Goal: Task Accomplishment & Management: Use online tool/utility

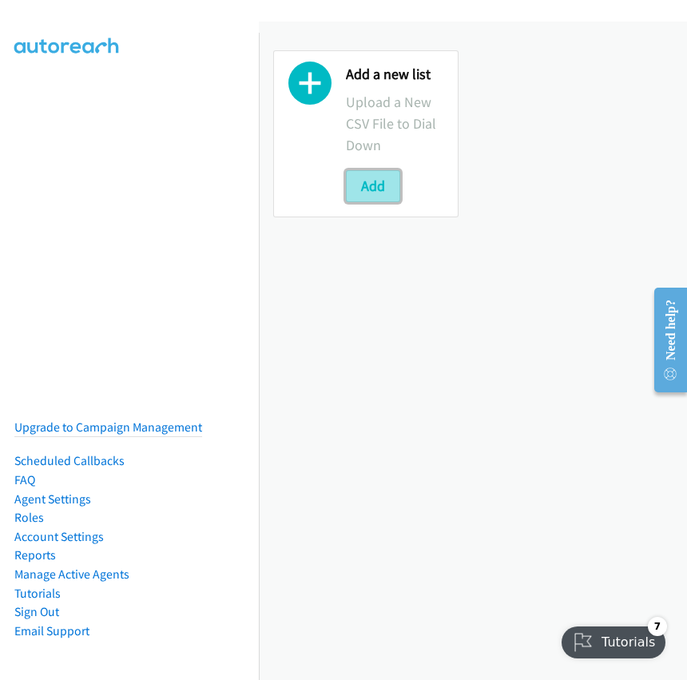
click at [373, 180] on button "Add" at bounding box center [373, 186] width 54 height 32
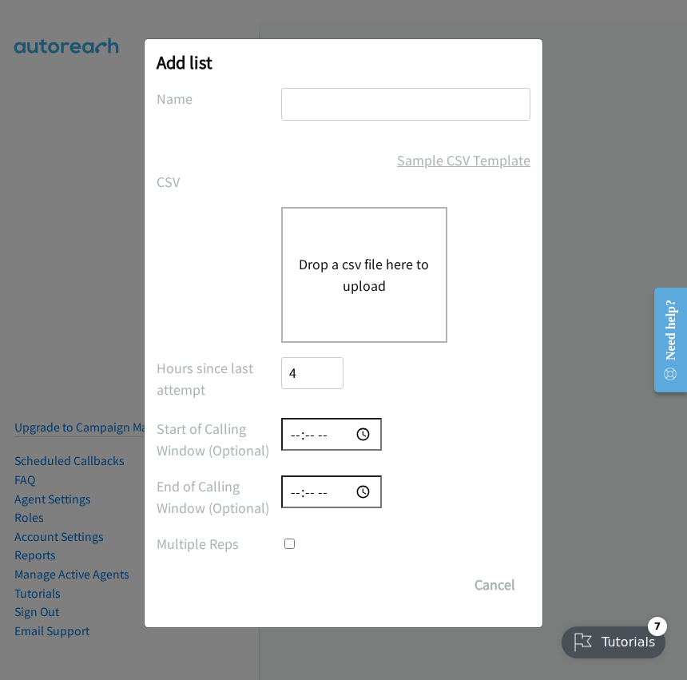
click at [444, 157] on link "Sample CSV Template" at bounding box center [463, 160] width 133 height 22
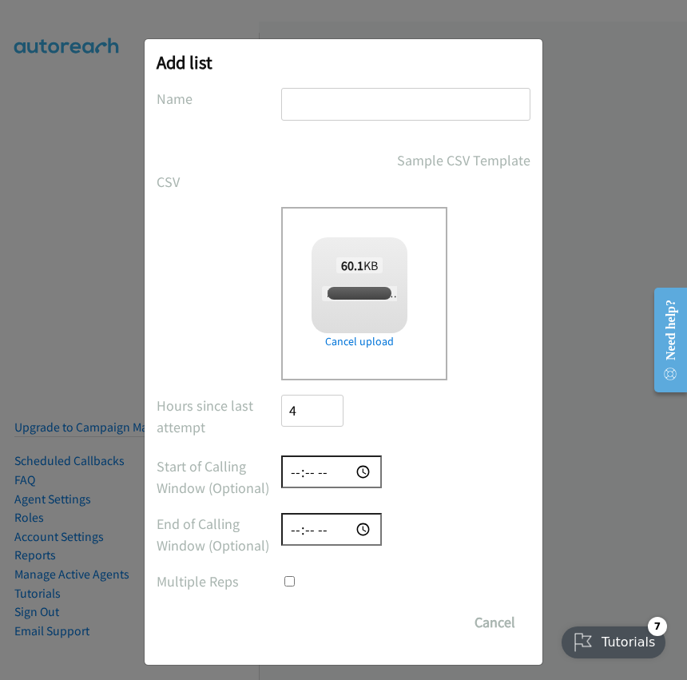
checkbox input "true"
click at [347, 109] on input "text" at bounding box center [405, 104] width 249 height 33
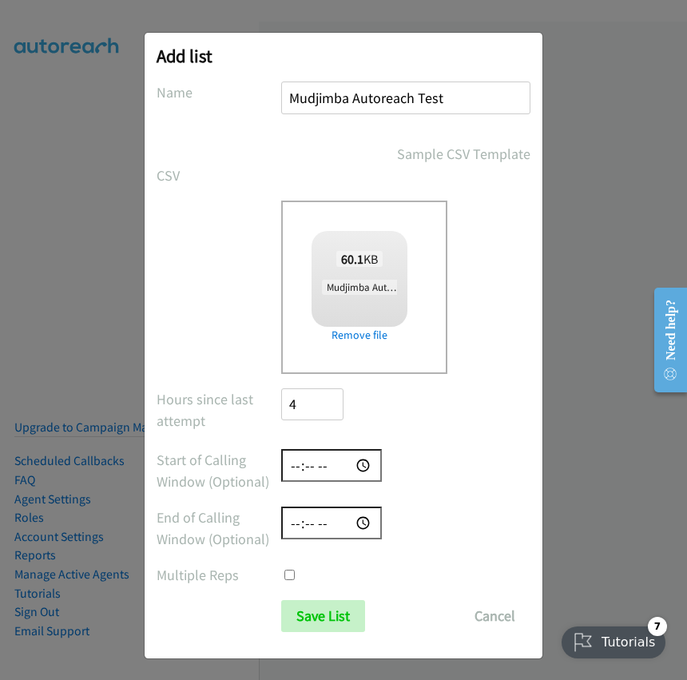
scroll to position [10, 0]
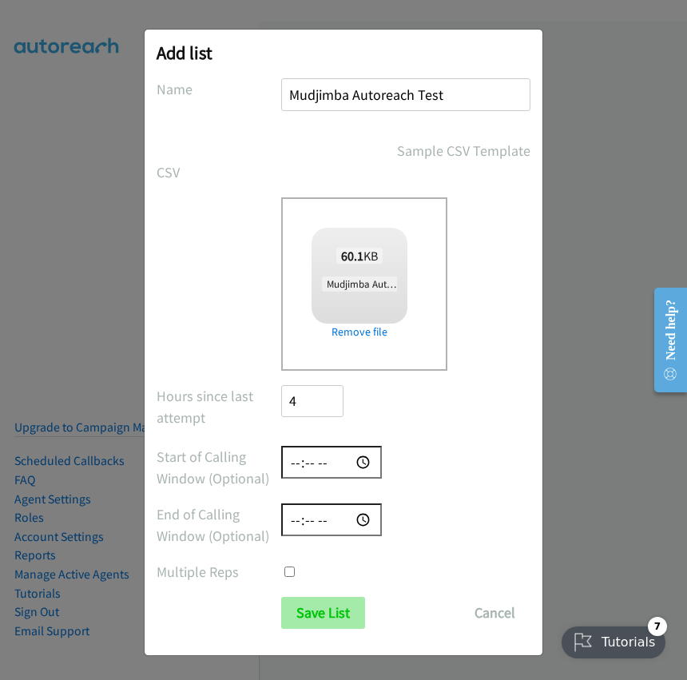
type input "Mudjimba Autoreach Test"
click at [321, 611] on input "Save List" at bounding box center [323, 613] width 84 height 32
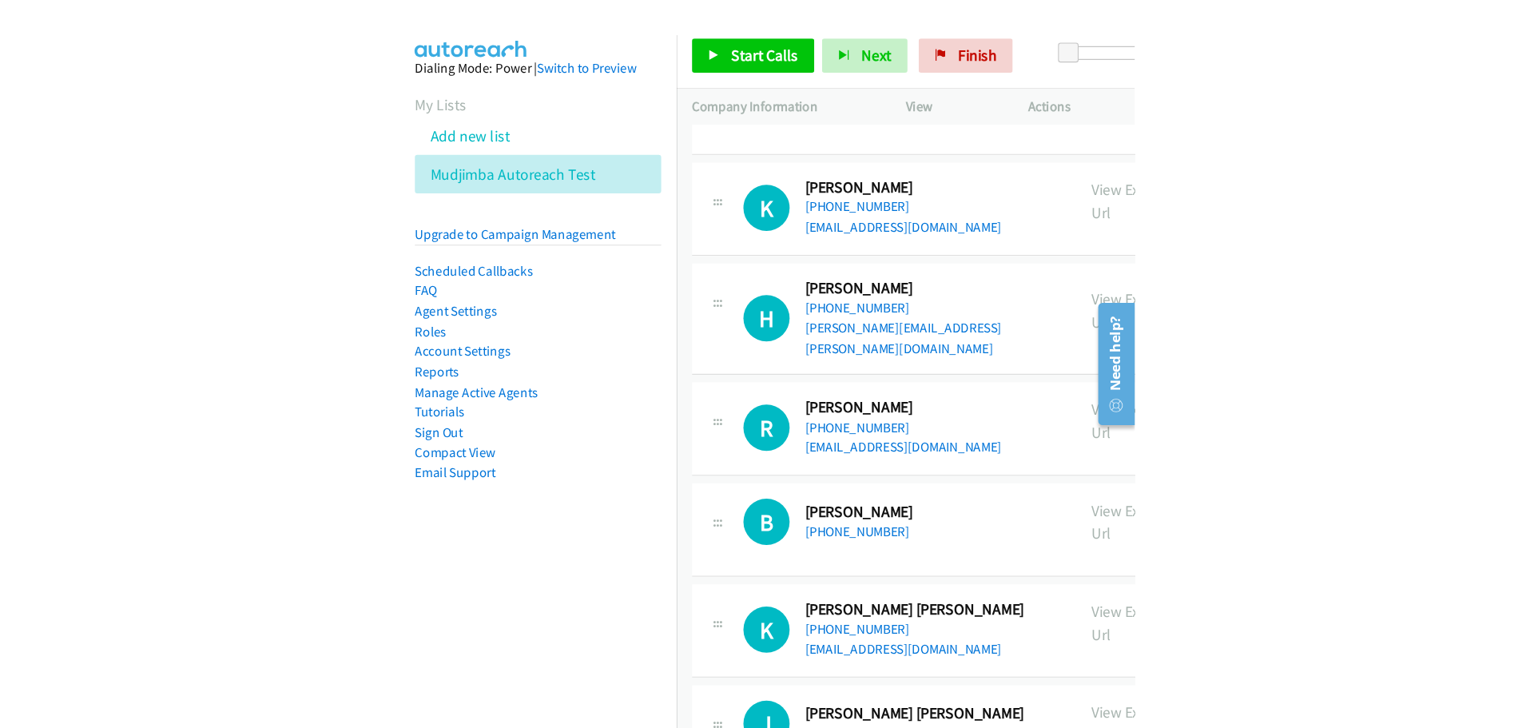
scroll to position [5049, 0]
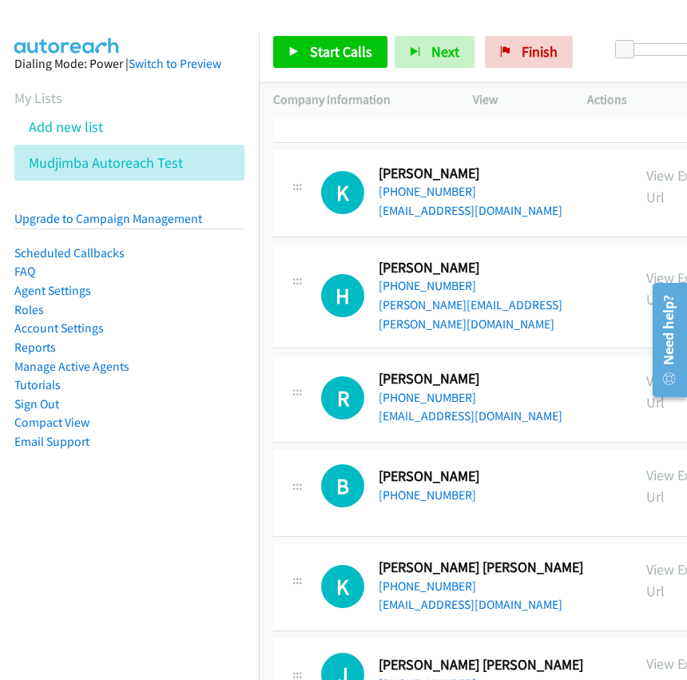
click at [295, 486] on icon at bounding box center [297, 490] width 19 height 8
drag, startPoint x: 562, startPoint y: 368, endPoint x: 612, endPoint y: 393, distance: 56.5
click at [627, 464] on div "B Callback Scheduled Brielle Sharlene Mcadam Australia/Sydney +61 401 221 426" at bounding box center [452, 493] width 359 height 58
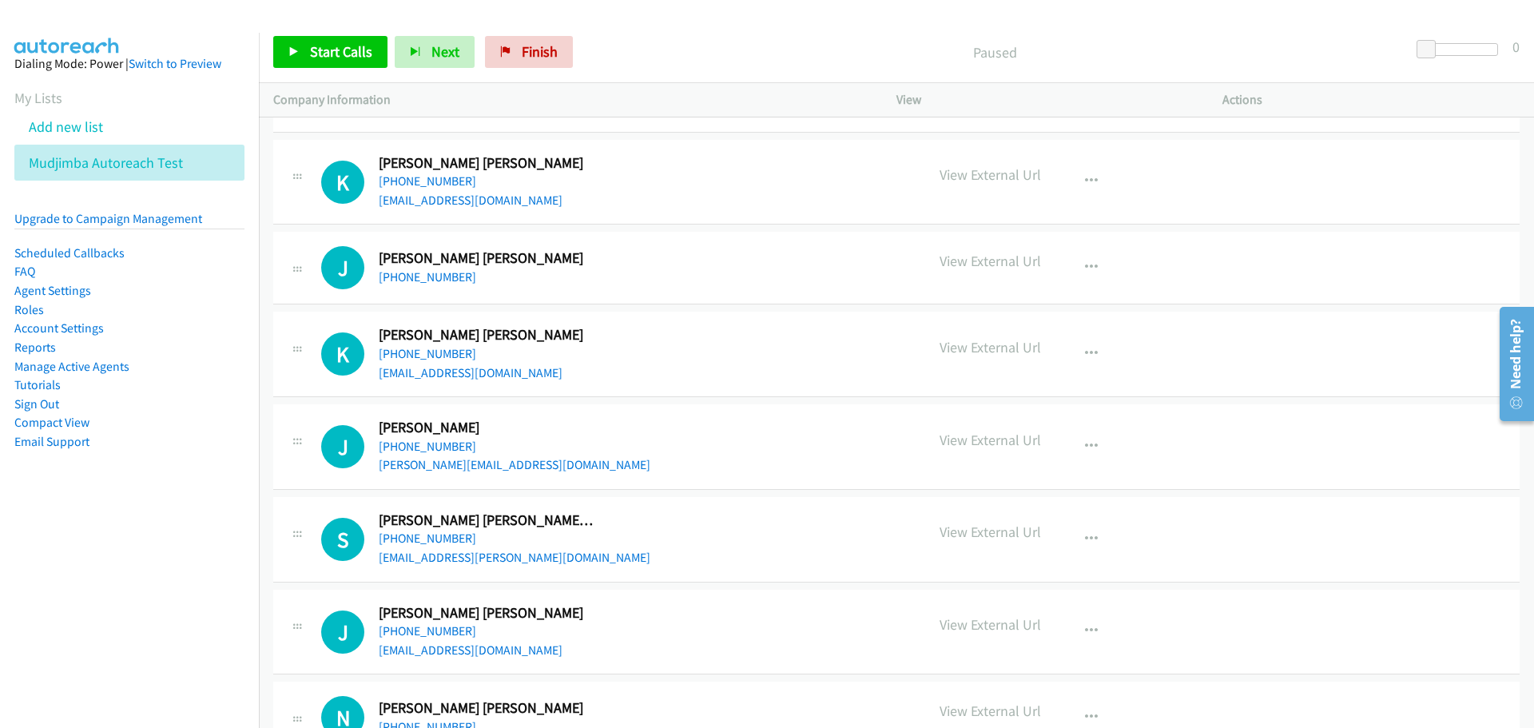
scroll to position [4783, 0]
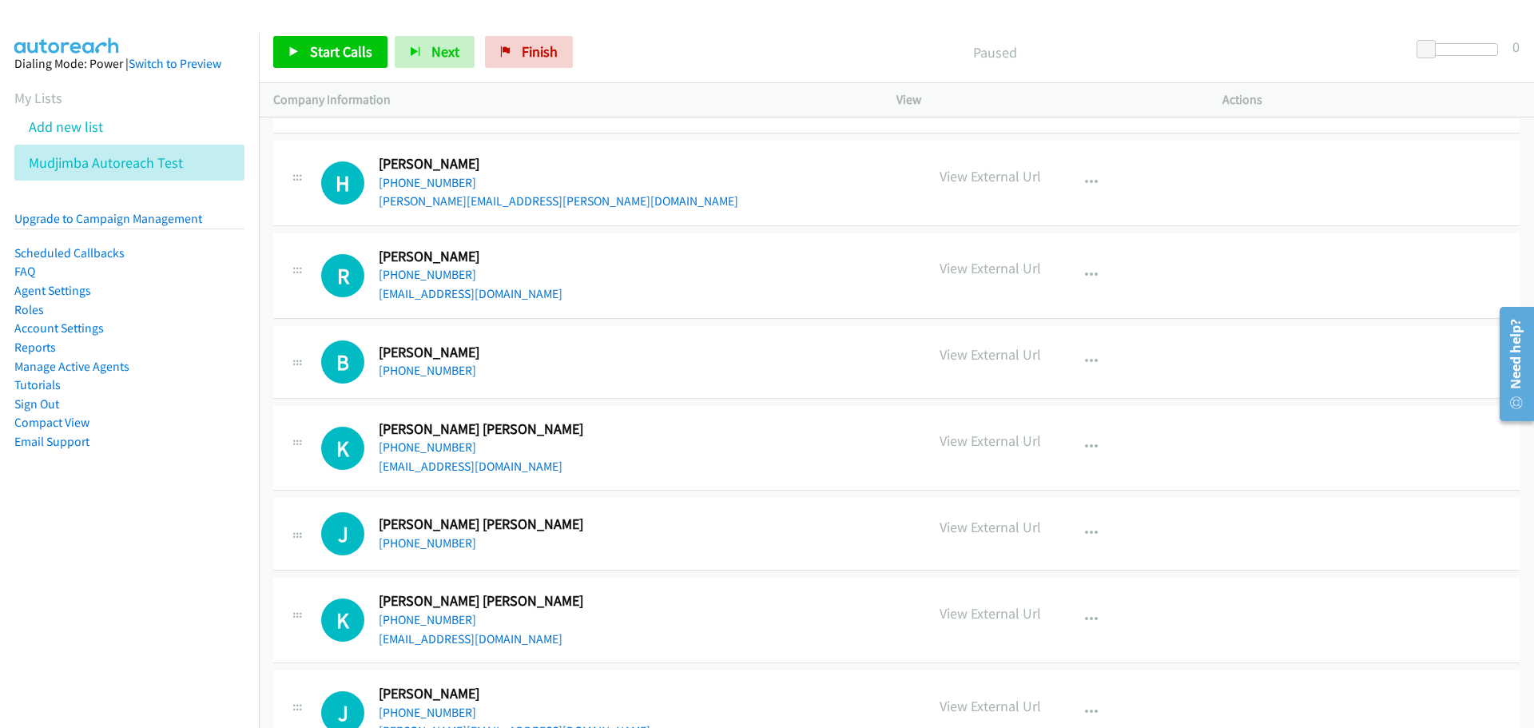
click at [562, 372] on div "[PHONE_NUMBER]" at bounding box center [488, 370] width 218 height 19
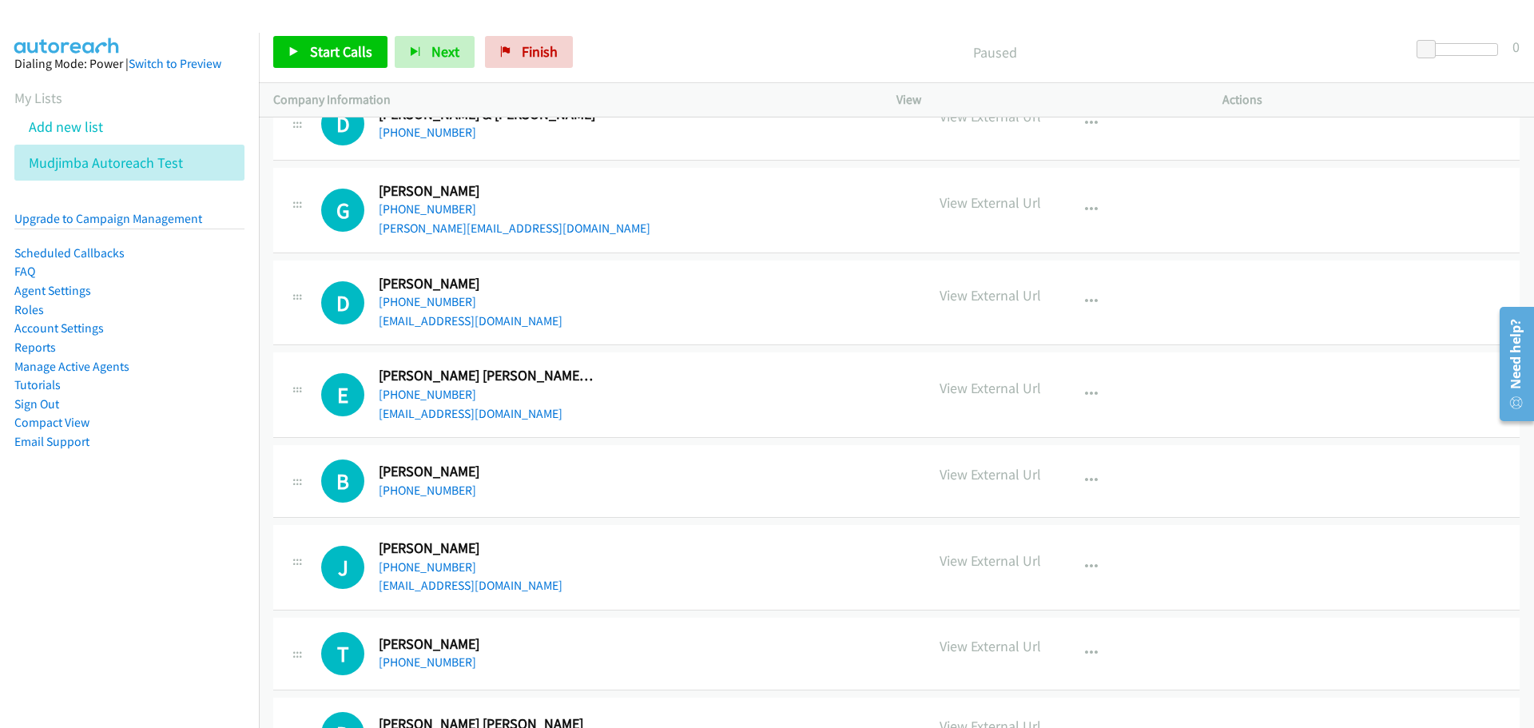
scroll to position [0, 0]
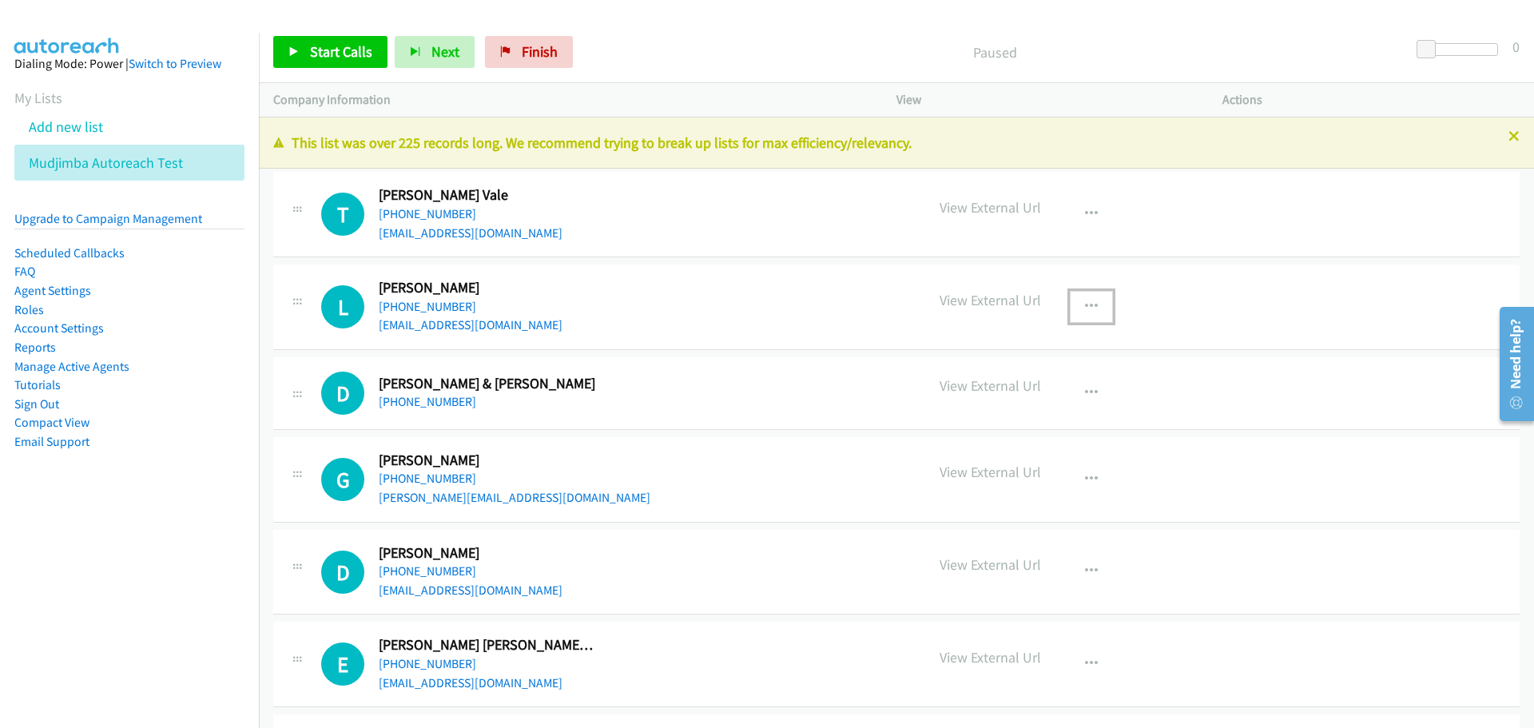
click at [686, 306] on icon "button" at bounding box center [1091, 306] width 13 height 13
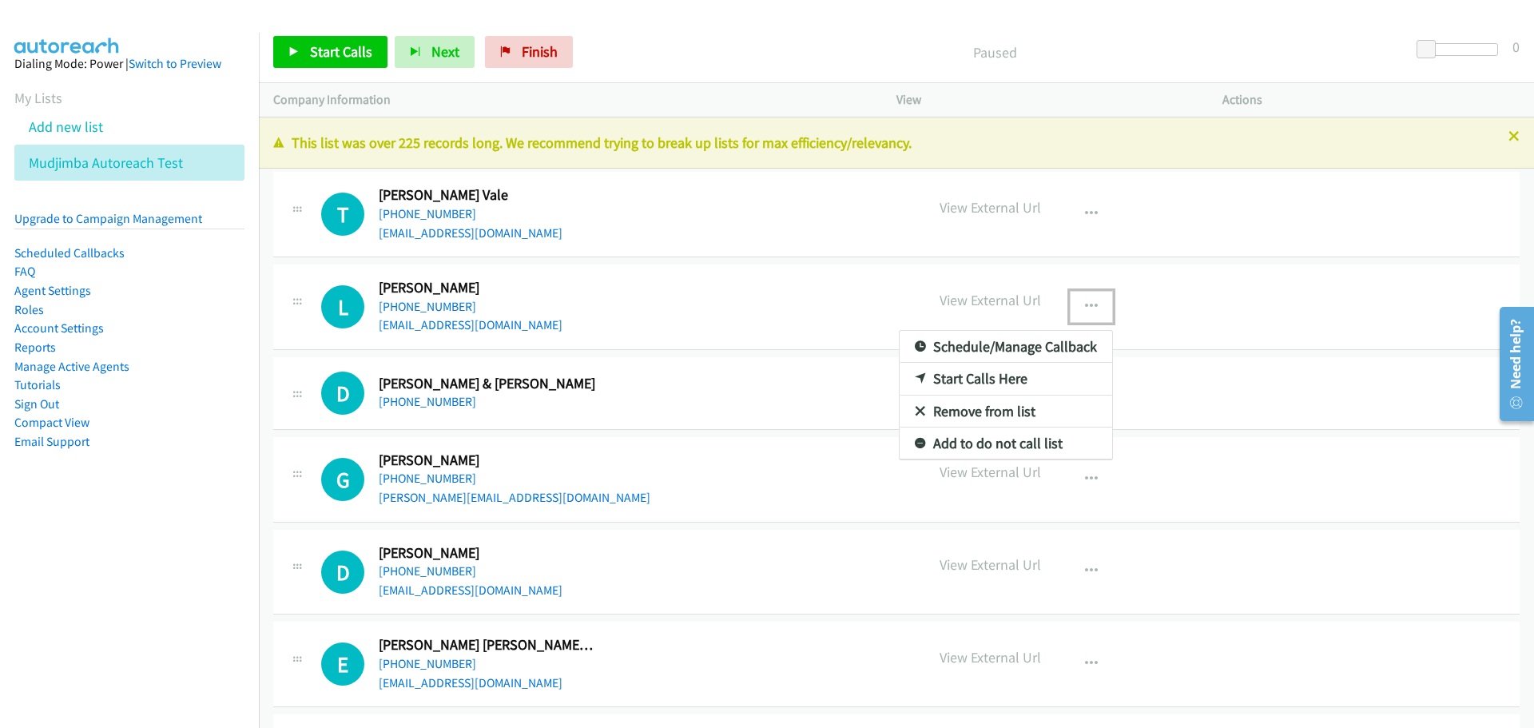
click at [453, 193] on div at bounding box center [767, 364] width 1534 height 728
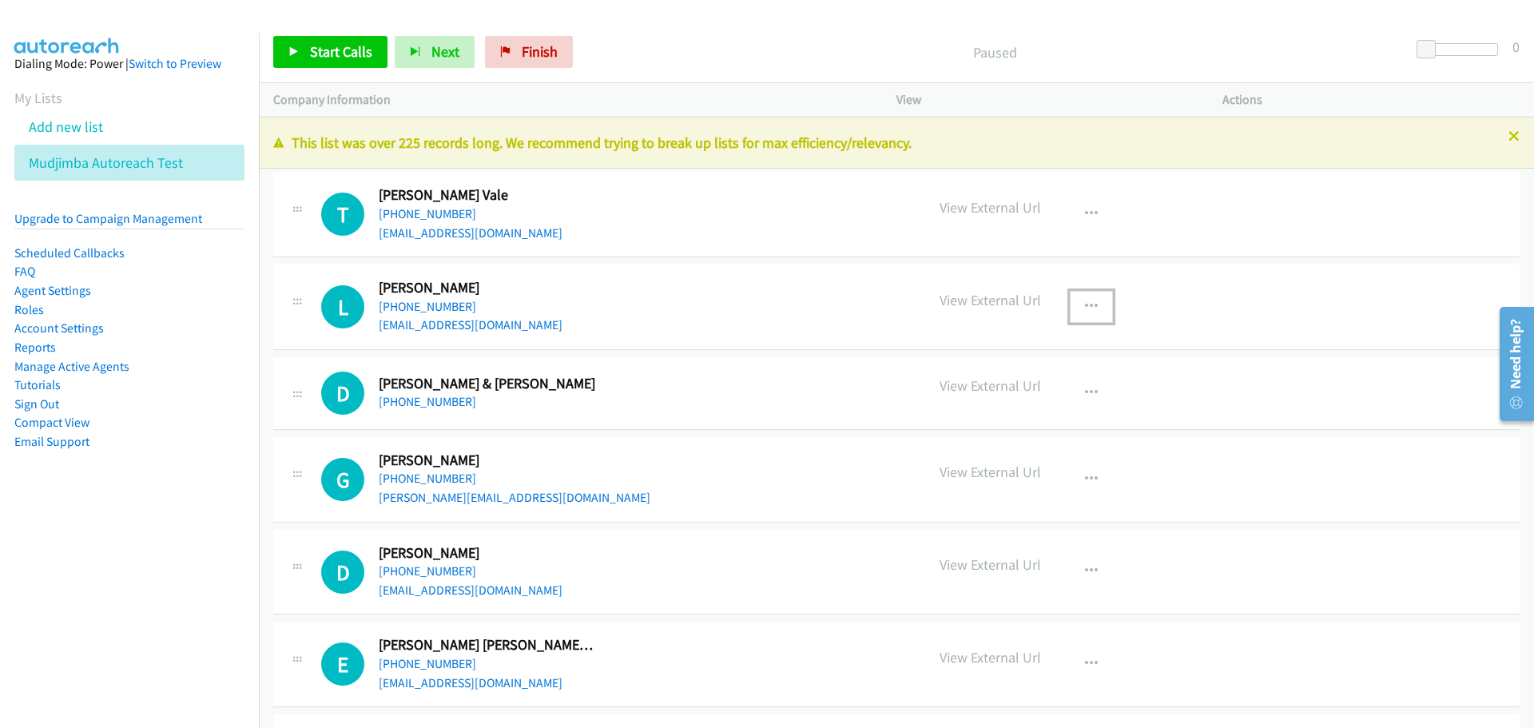
click at [453, 193] on h2 "[PERSON_NAME] Vale" at bounding box center [488, 195] width 218 height 18
click at [347, 205] on h1 "T" at bounding box center [342, 214] width 43 height 43
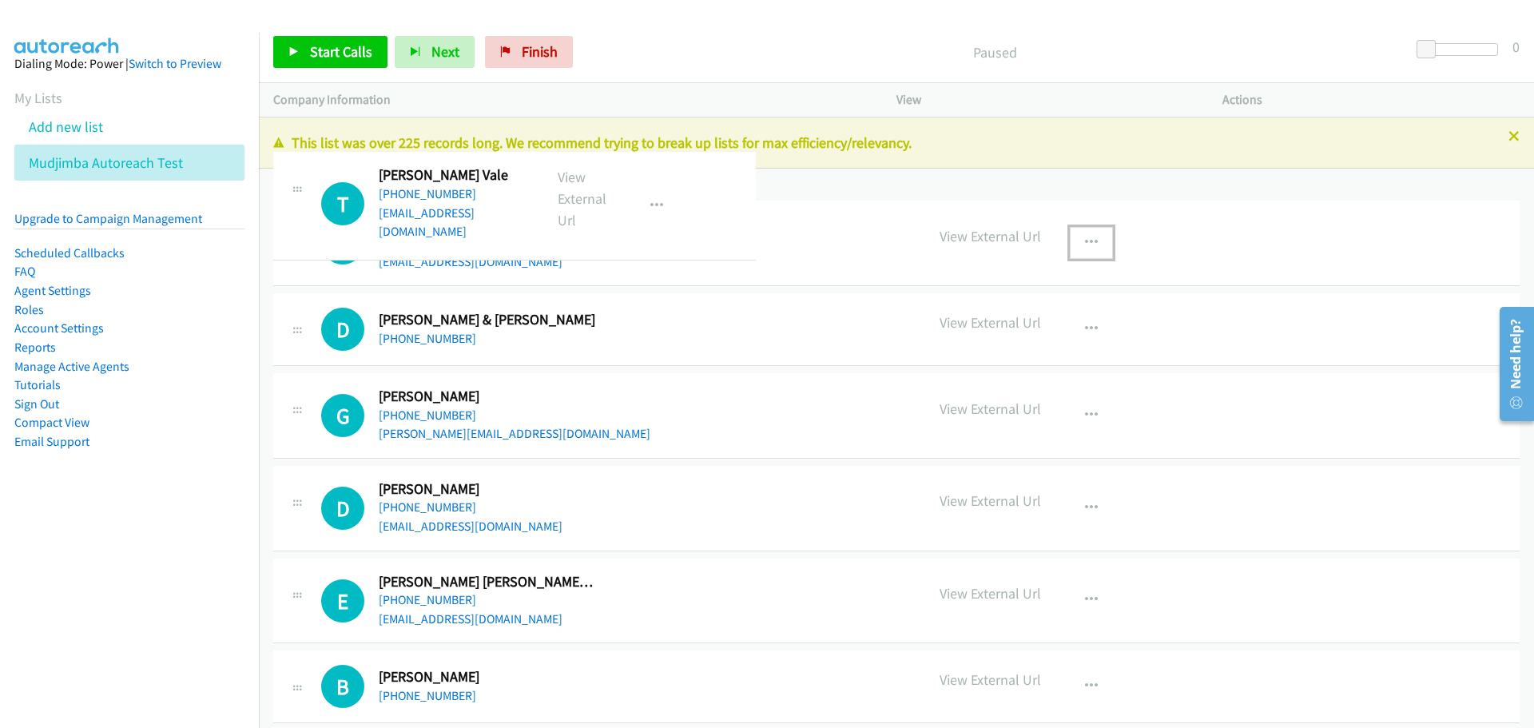
drag, startPoint x: 295, startPoint y: 213, endPoint x: 602, endPoint y: 208, distance: 306.9
click at [529, 205] on div "T Callback Scheduled Terry Vinrace Vale Australia/Sydney +61 432 187 725 terryv…" at bounding box center [425, 203] width 208 height 74
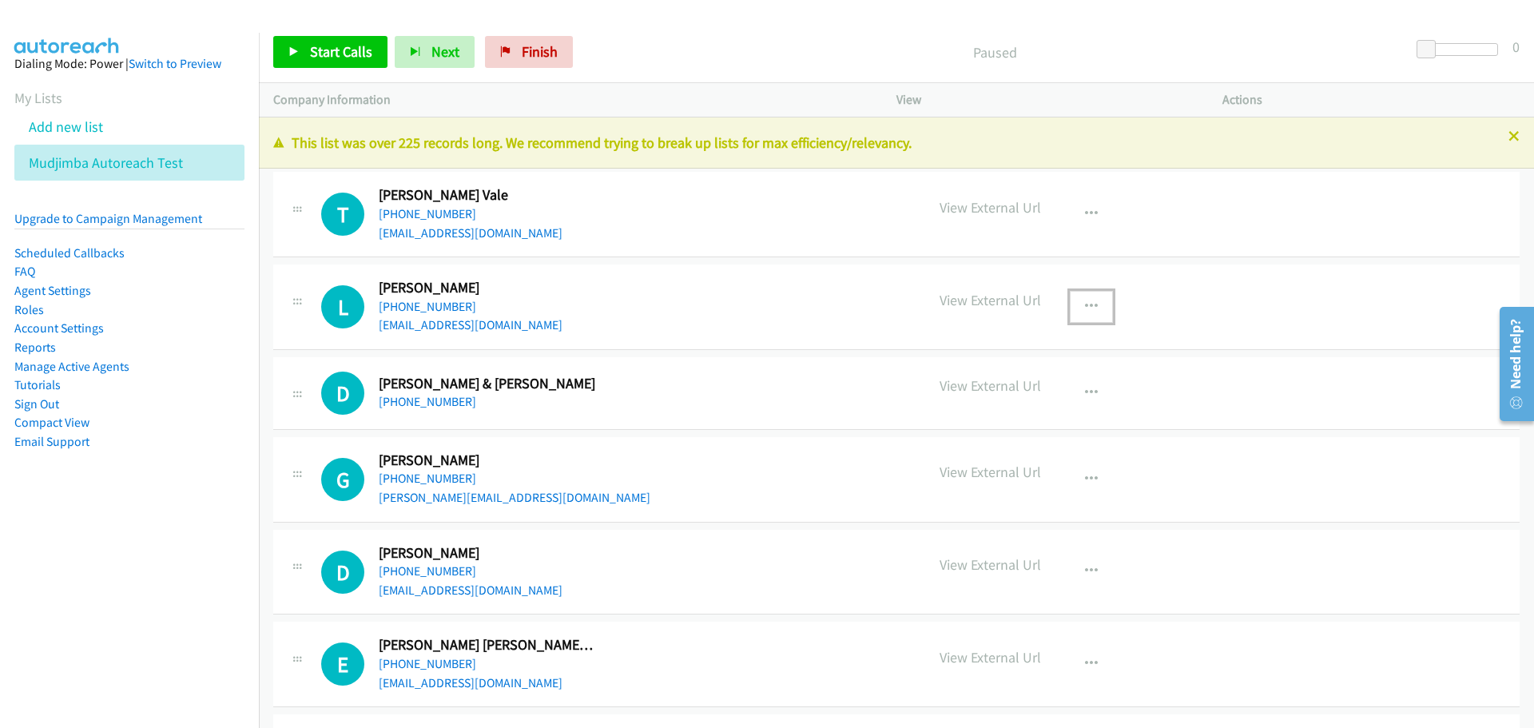
click at [300, 208] on icon at bounding box center [297, 212] width 19 height 8
click at [348, 215] on h1 "T" at bounding box center [342, 214] width 43 height 43
click at [301, 208] on icon at bounding box center [297, 212] width 19 height 8
click at [400, 189] on h2 "[PERSON_NAME] Vale" at bounding box center [488, 195] width 218 height 18
click at [686, 211] on icon "button" at bounding box center [1091, 214] width 13 height 13
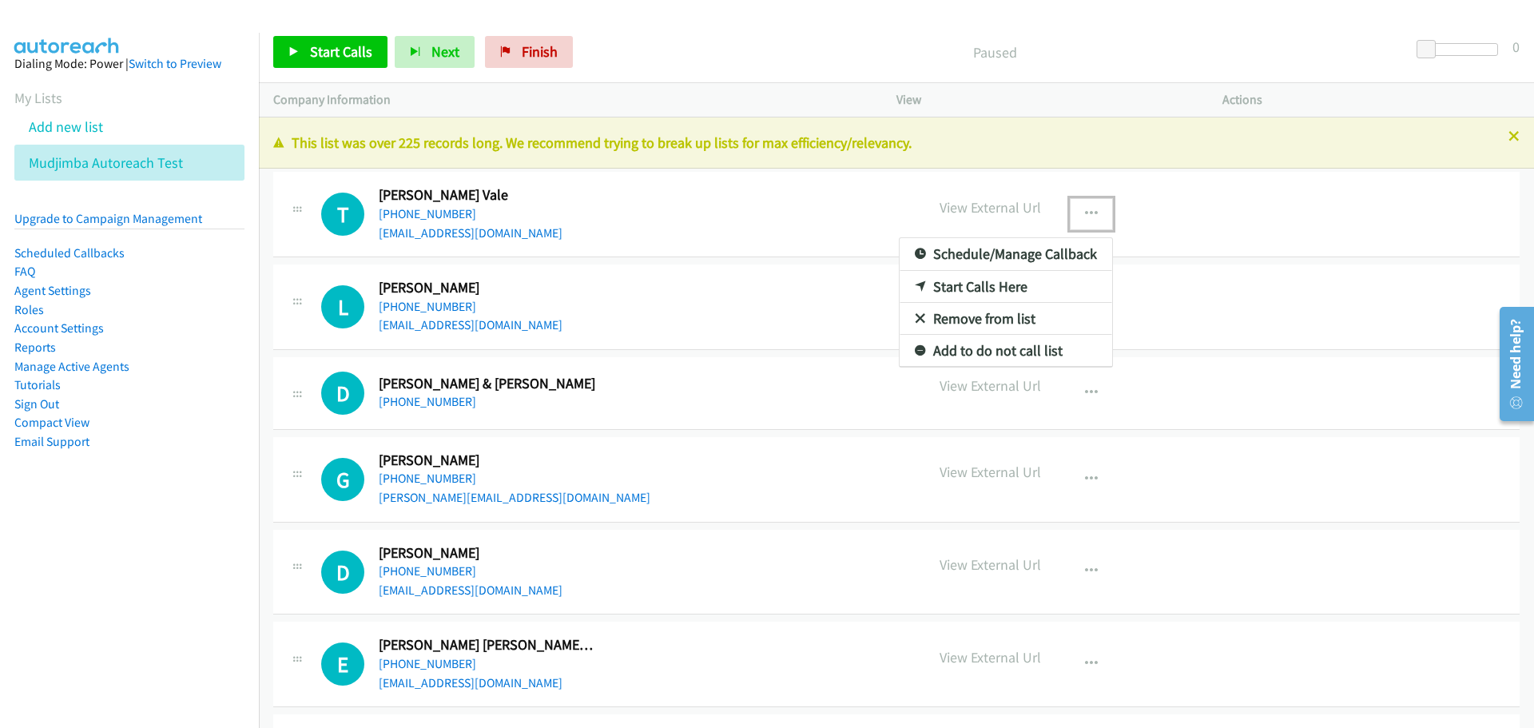
click at [593, 232] on div at bounding box center [767, 364] width 1534 height 728
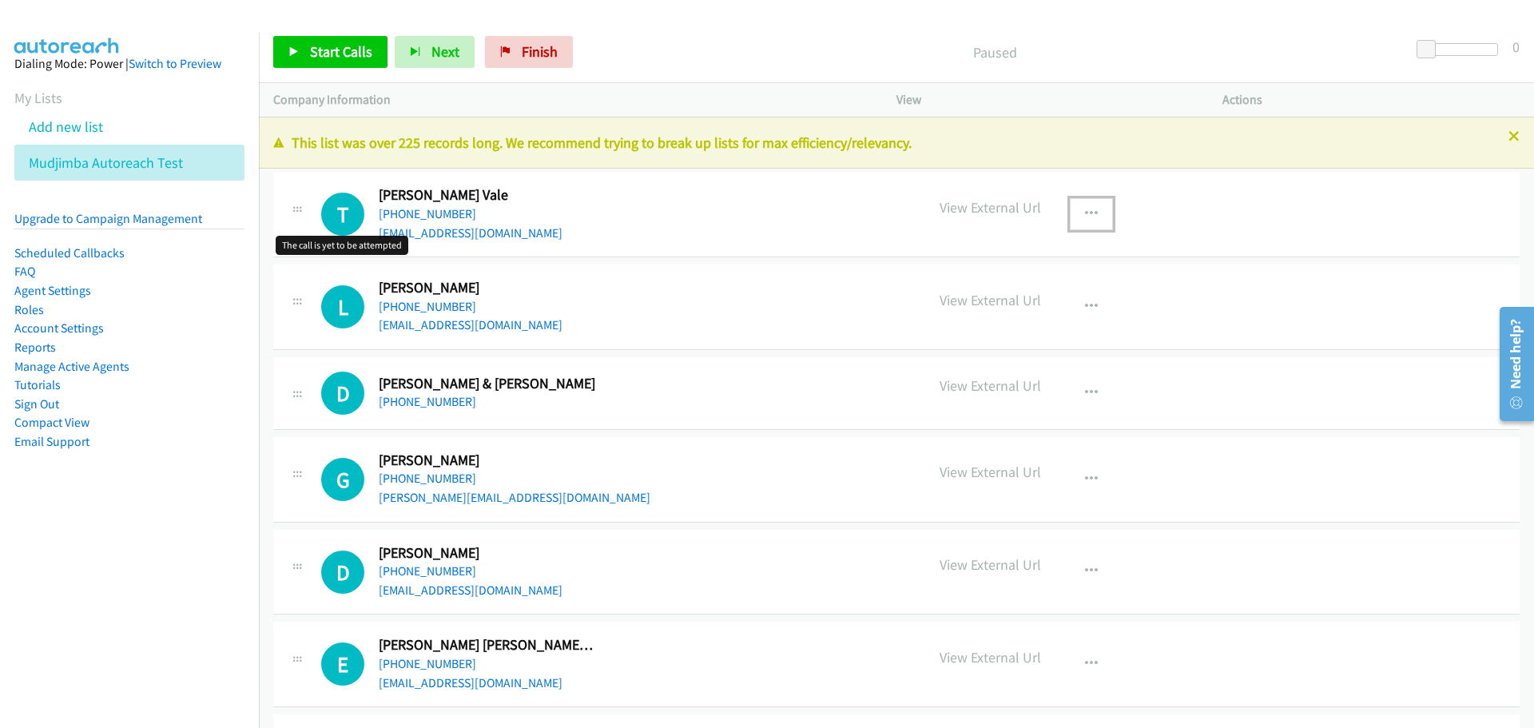
click at [330, 210] on h1 "T" at bounding box center [342, 214] width 43 height 43
click at [299, 208] on icon at bounding box center [297, 212] width 19 height 8
click at [337, 197] on h1 "T" at bounding box center [342, 214] width 43 height 43
drag, startPoint x: 373, startPoint y: 186, endPoint x: 724, endPoint y: 209, distance: 351.6
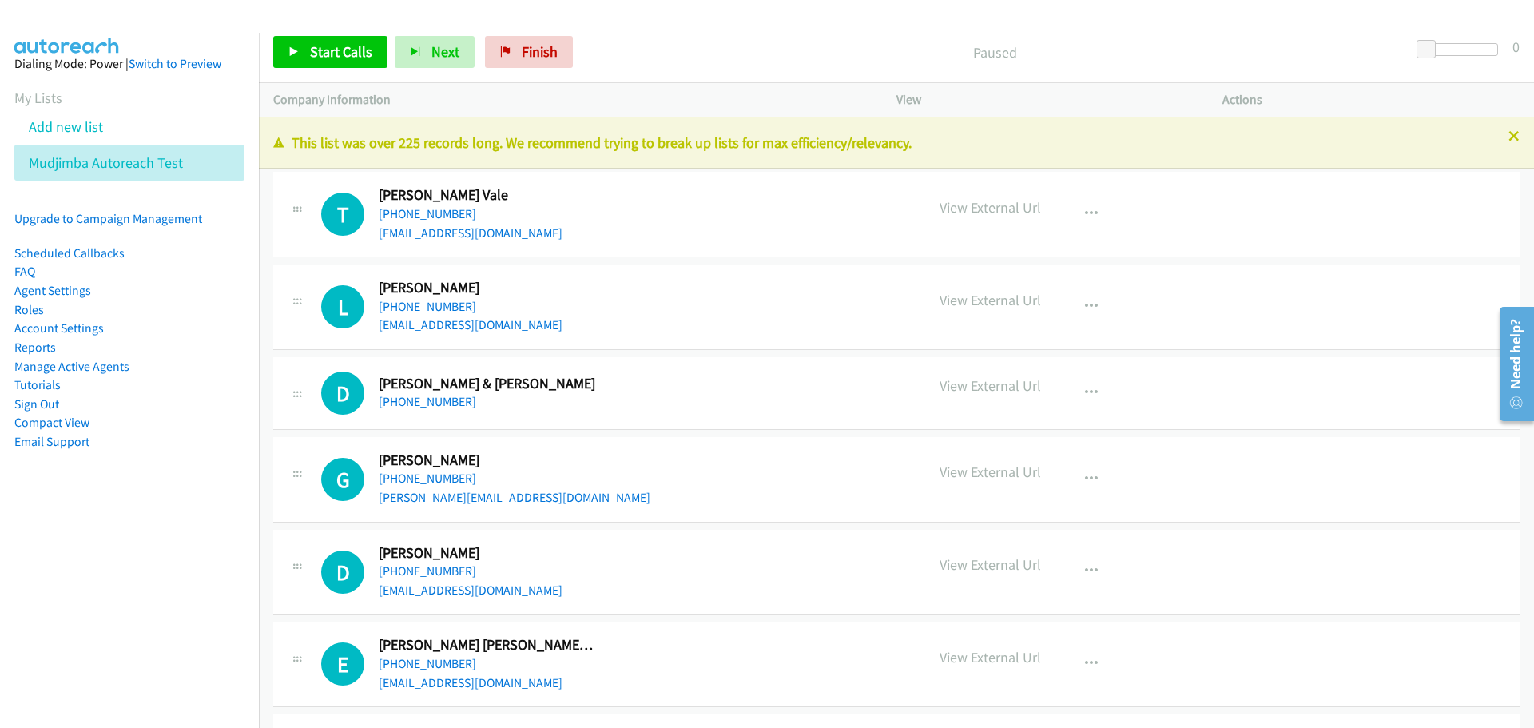
click at [686, 209] on div "T Callback Scheduled Terry Vinrace Vale Australia/Sydney +61 432 187 725 terryv…" at bounding box center [616, 214] width 590 height 56
click at [54, 386] on link "Tutorials" at bounding box center [37, 384] width 46 height 15
click at [192, 159] on icon at bounding box center [191, 163] width 11 height 11
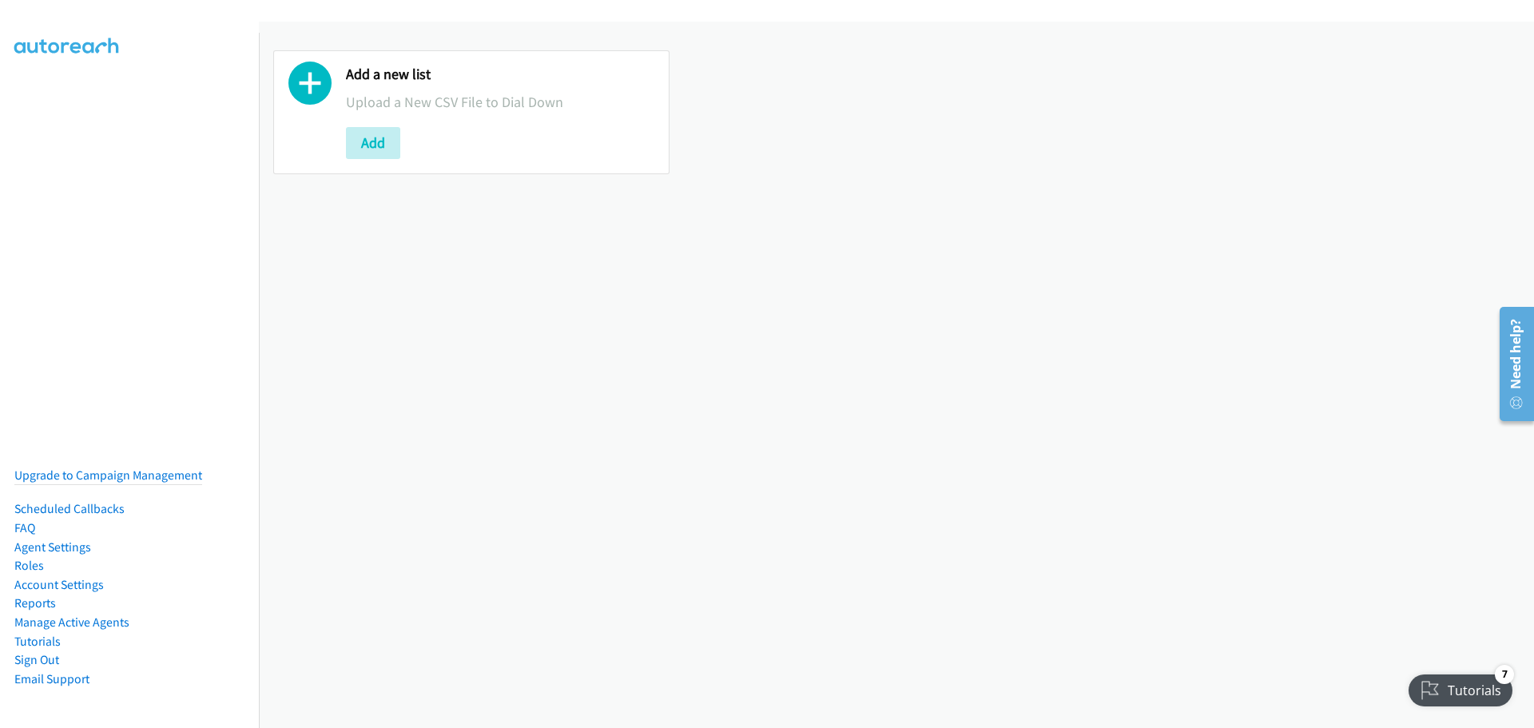
click at [174, 35] on aside "Upgrade to Campaign Management Scheduled Callbacks FAQ Agent Settings Roles Acc…" at bounding box center [129, 47] width 259 height 29
click at [373, 137] on button "Add" at bounding box center [373, 143] width 54 height 32
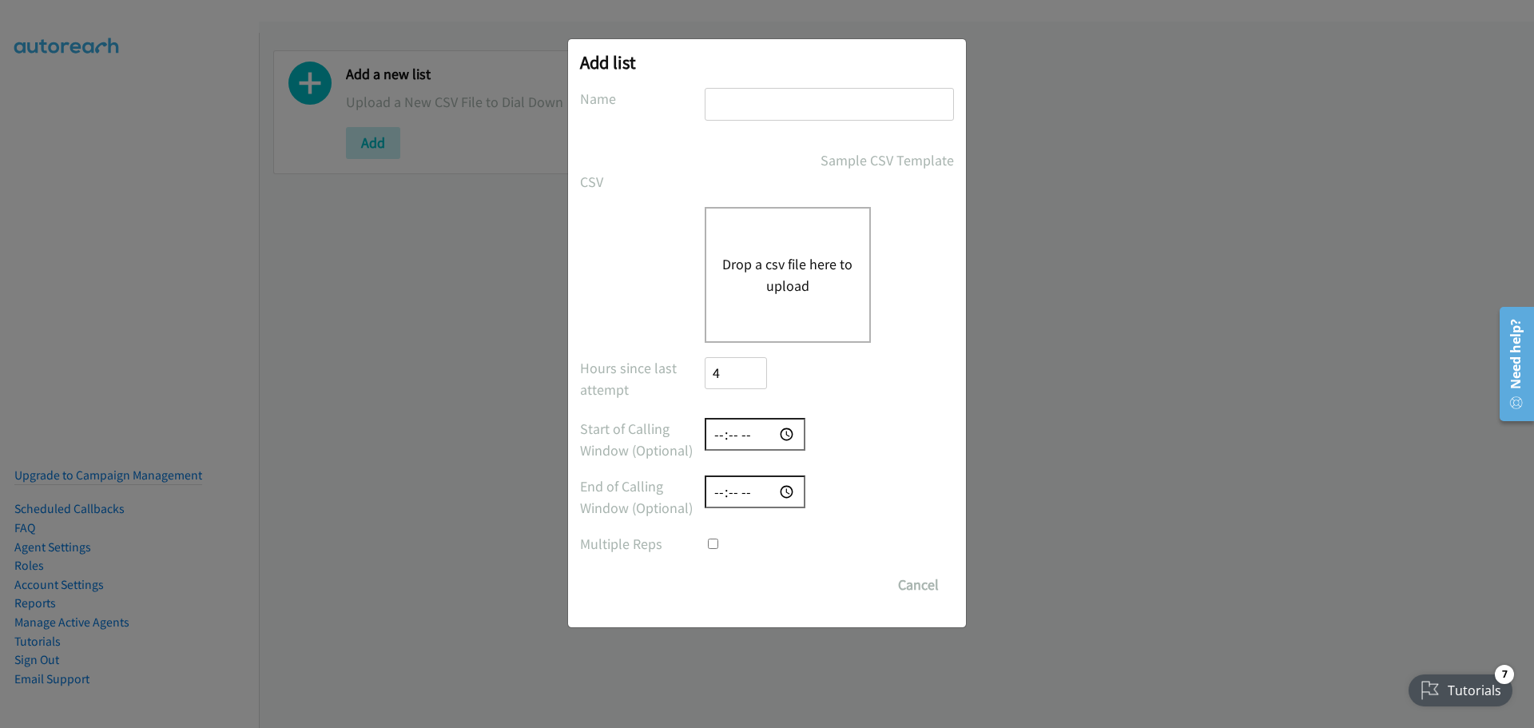
click at [767, 107] on input "text" at bounding box center [829, 104] width 249 height 33
click at [777, 101] on input "Mudjimba Test" at bounding box center [829, 104] width 249 height 33
type input "Mudjimba Autoreach Test"
click at [826, 258] on button "Drop a csv file here to upload" at bounding box center [787, 274] width 131 height 43
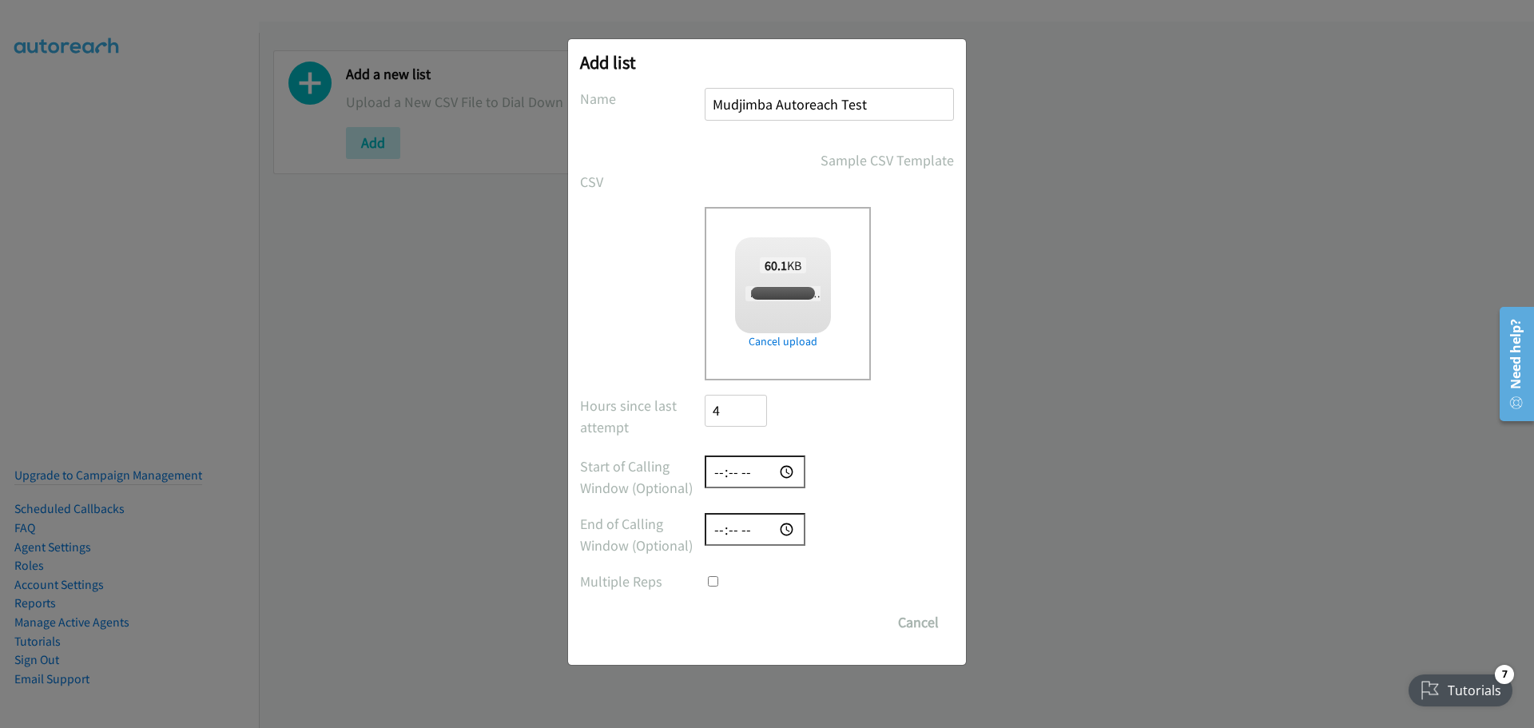
checkbox input "true"
click at [751, 631] on input "Save List" at bounding box center [747, 623] width 84 height 32
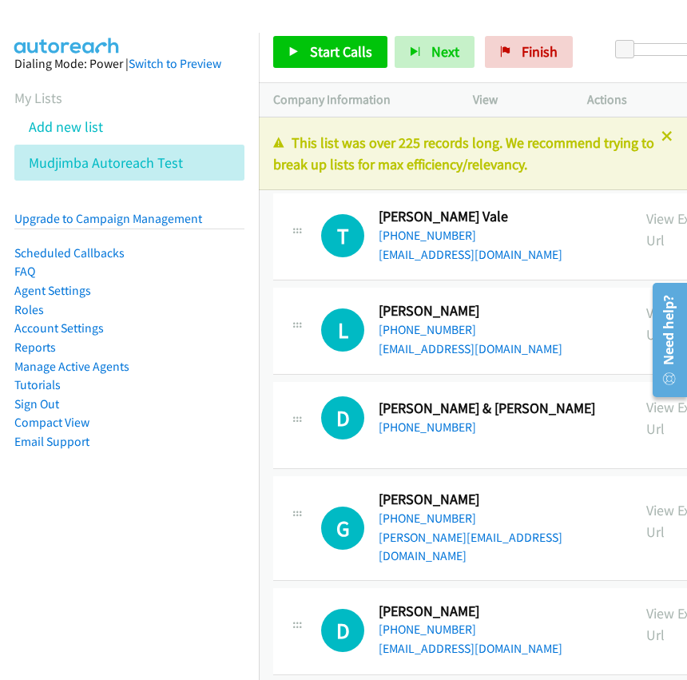
click at [590, 59] on div "Paused" at bounding box center [594, 52] width 29 height 32
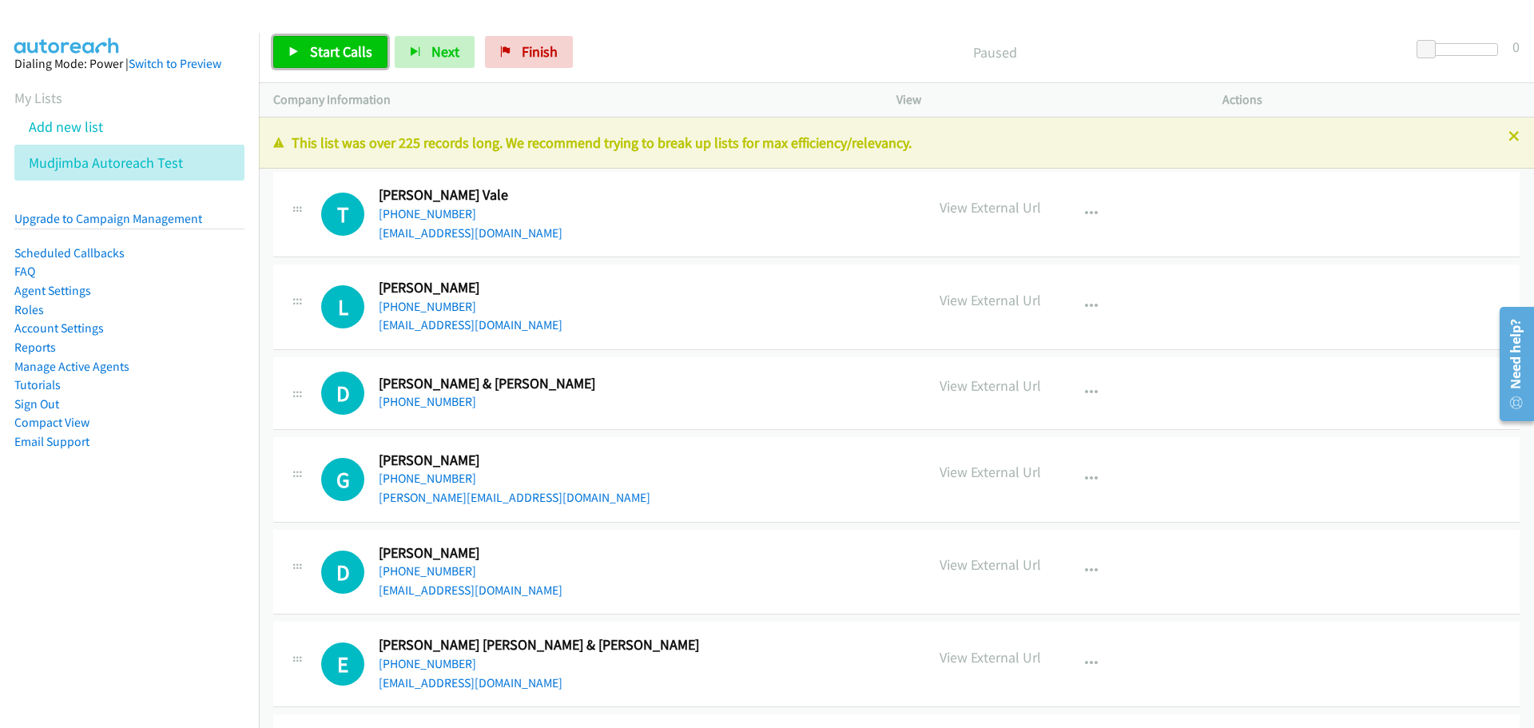
click at [334, 55] on span "Start Calls" at bounding box center [341, 51] width 62 height 18
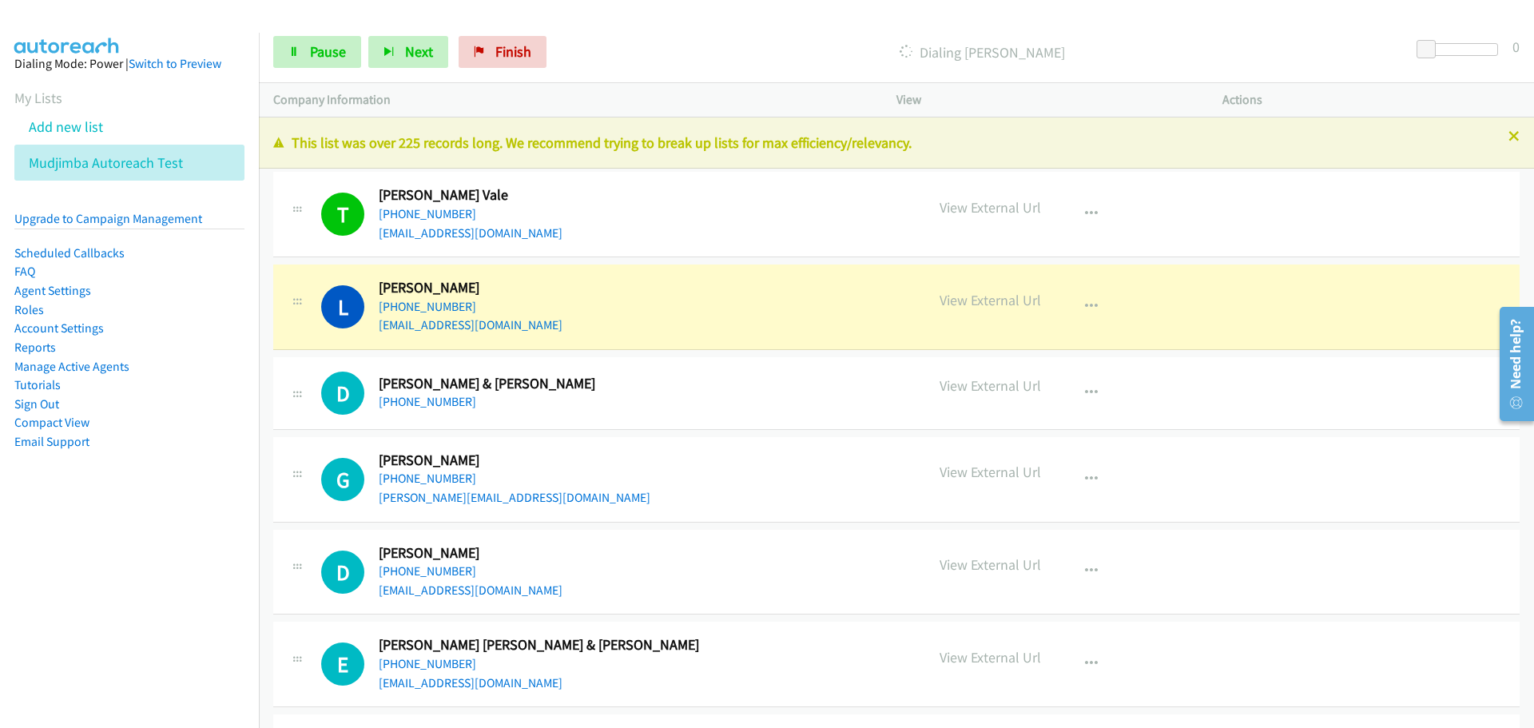
click at [884, 24] on div "Start Calls Pause Next Finish Dialing [PERSON_NAME] 0" at bounding box center [896, 53] width 1275 height 62
drag, startPoint x: 537, startPoint y: 289, endPoint x: 480, endPoint y: 288, distance: 57.5
drag, startPoint x: 690, startPoint y: 24, endPoint x: 469, endPoint y: 80, distance: 227.6
click at [690, 24] on div "Start Calls Pause Next Finish Dialing [PERSON_NAME] 0" at bounding box center [896, 53] width 1275 height 62
click at [330, 59] on span "Pause" at bounding box center [328, 51] width 36 height 18
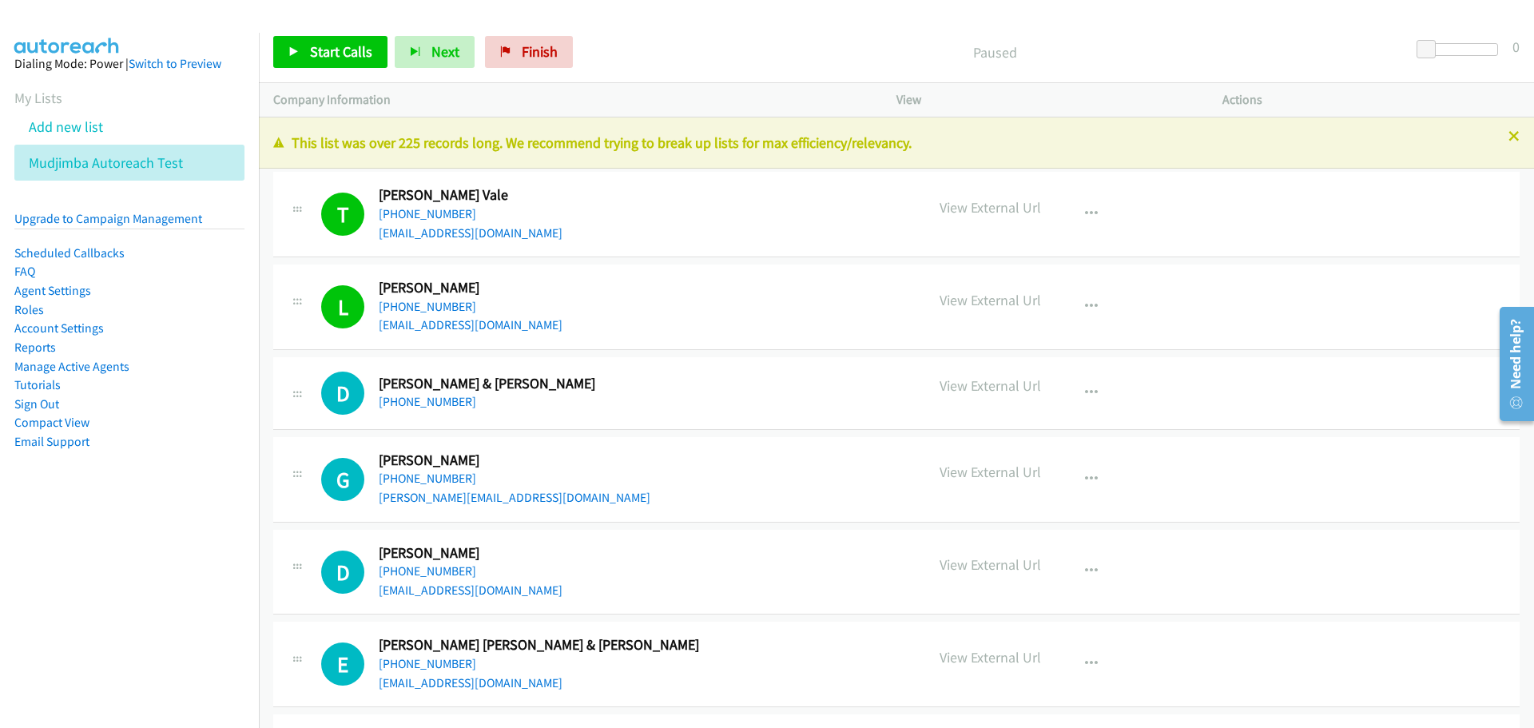
click at [677, 42] on p "Paused" at bounding box center [996, 53] width 802 height 22
